Goal: Task Accomplishment & Management: Use online tool/utility

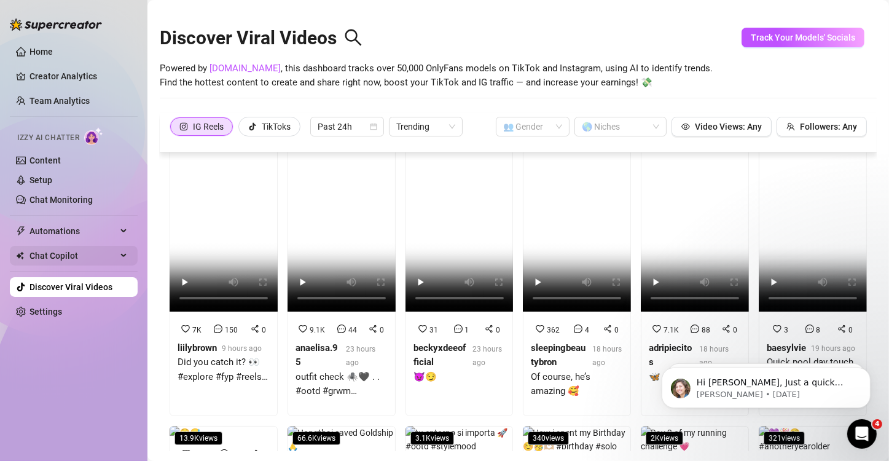
scroll to position [61, 0]
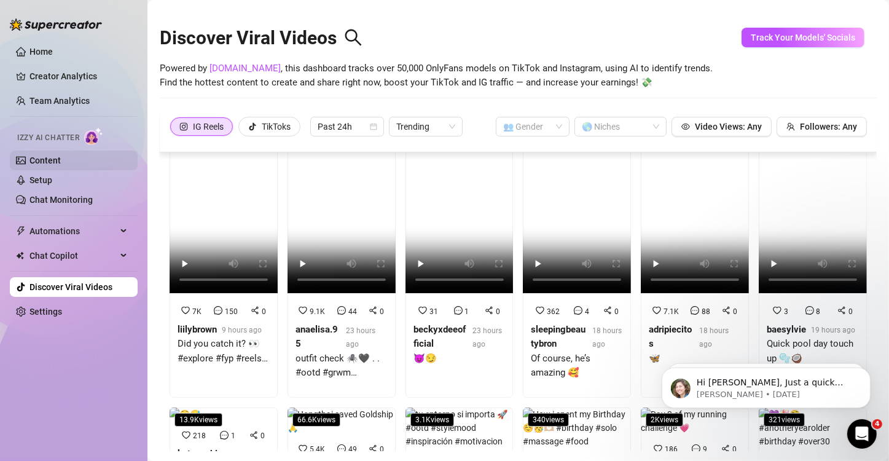
click at [55, 162] on link "Content" at bounding box center [45, 161] width 31 height 10
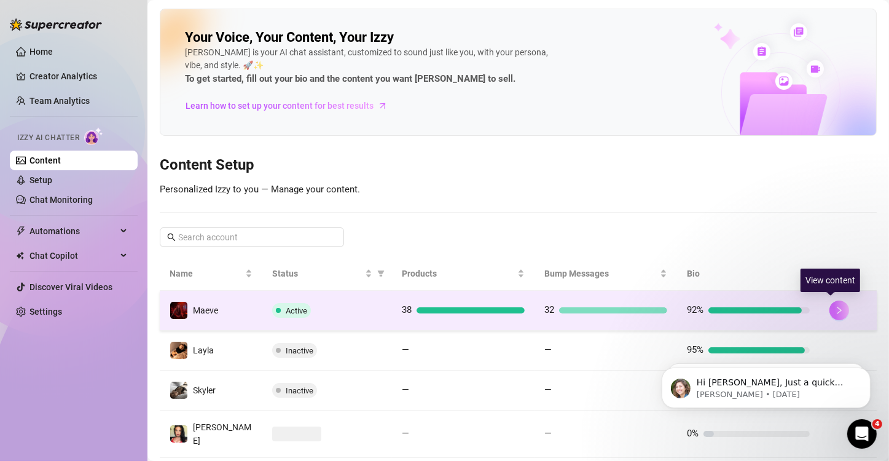
click at [835, 307] on icon "right" at bounding box center [839, 310] width 9 height 9
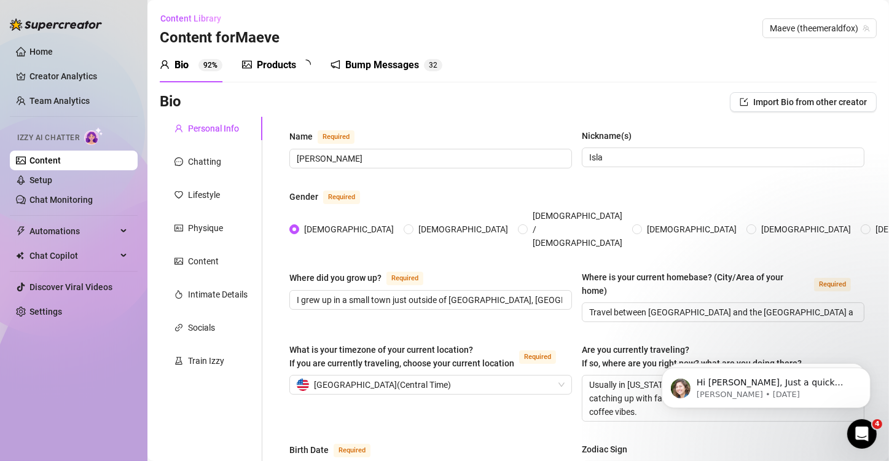
radio input "true"
type input "[DATE]"
click at [61, 159] on link "Content" at bounding box center [45, 161] width 31 height 10
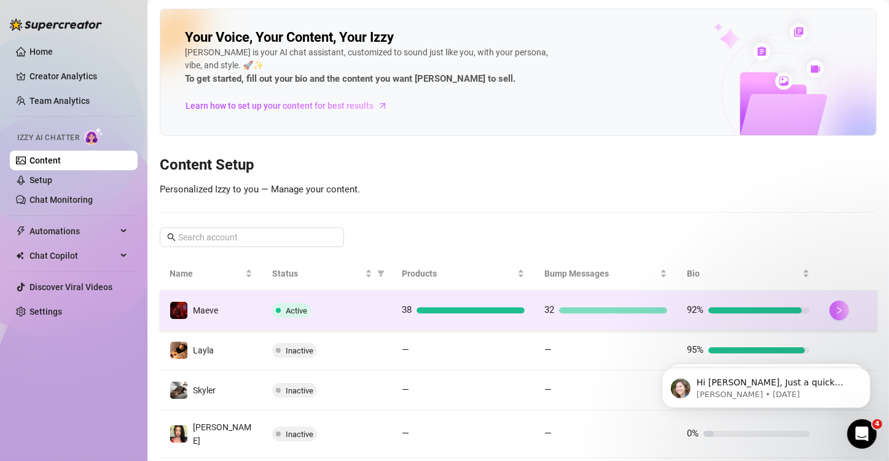
click at [838, 309] on icon "right" at bounding box center [840, 310] width 4 height 7
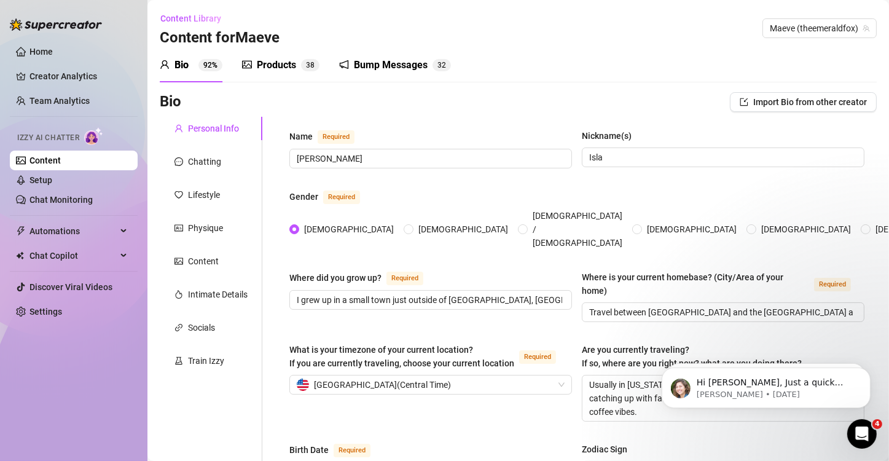
click at [61, 162] on link "Content" at bounding box center [45, 161] width 31 height 10
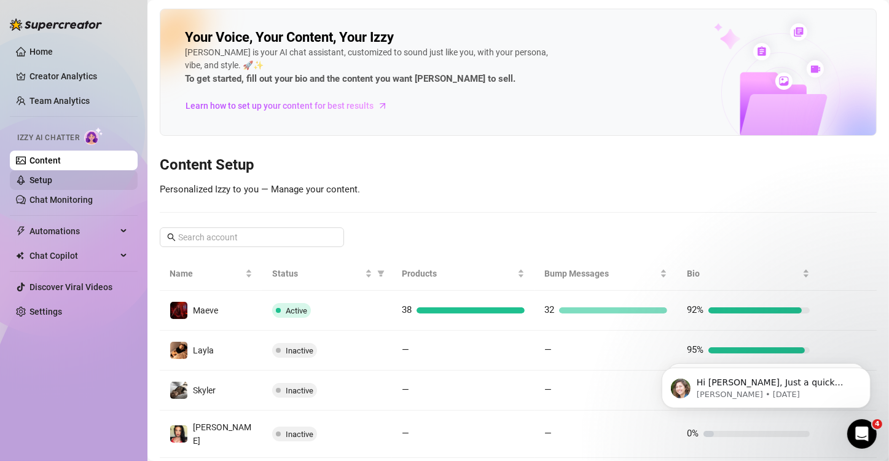
click at [52, 175] on link "Setup" at bounding box center [41, 180] width 23 height 10
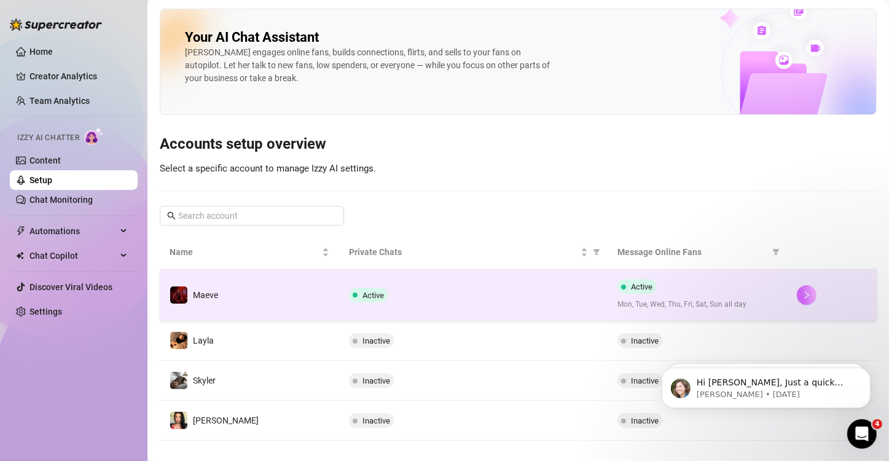
click at [803, 291] on icon "right" at bounding box center [807, 295] width 9 height 9
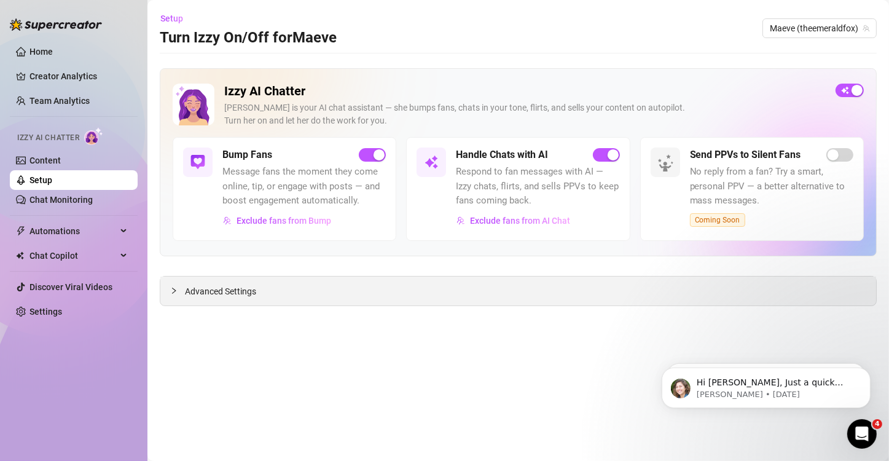
click at [308, 294] on div "Advanced Settings" at bounding box center [518, 291] width 716 height 29
click at [237, 304] on div "Advanced Settings" at bounding box center [518, 291] width 716 height 29
